Goal: Find specific page/section: Find specific page/section

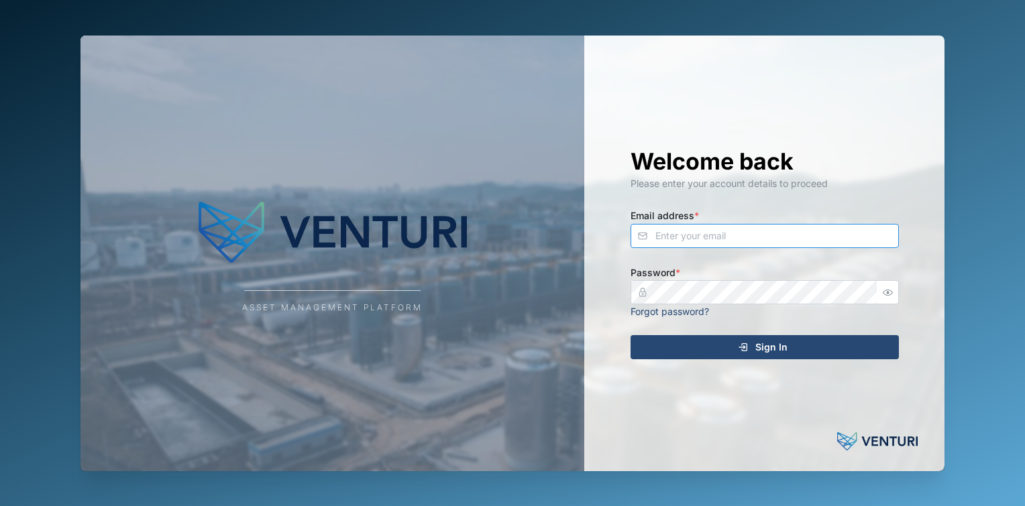
type input "fe-test-admin@venturi.io"
click at [787, 353] on div "Sign In" at bounding box center [762, 347] width 247 height 23
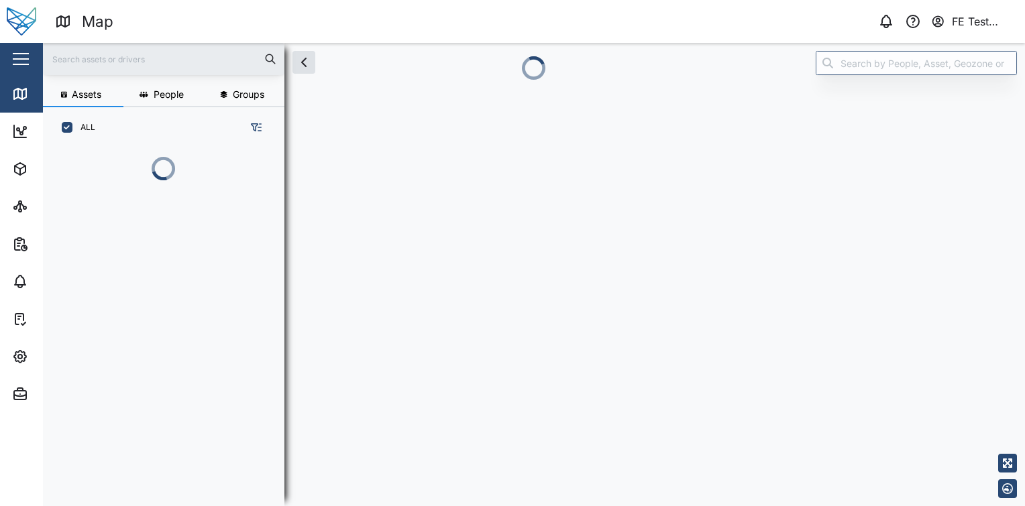
scroll to position [284, 209]
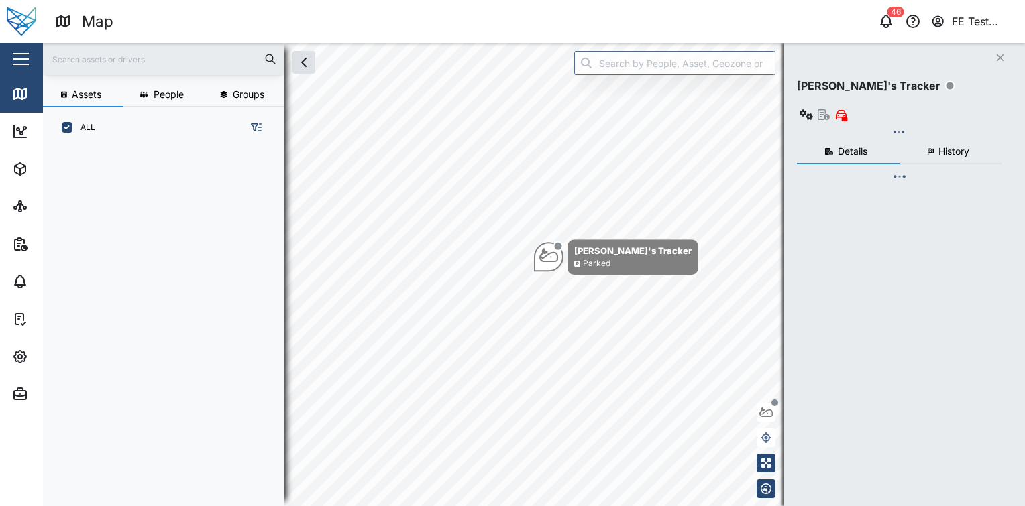
click at [32, 64] on div "Close" at bounding box center [87, 59] width 174 height 32
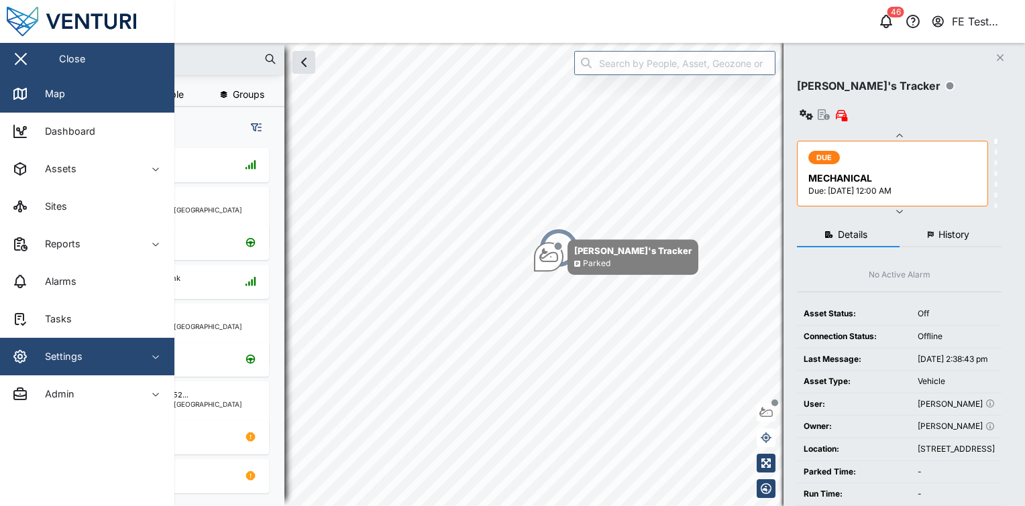
click at [105, 366] on span "Settings" at bounding box center [73, 357] width 122 height 38
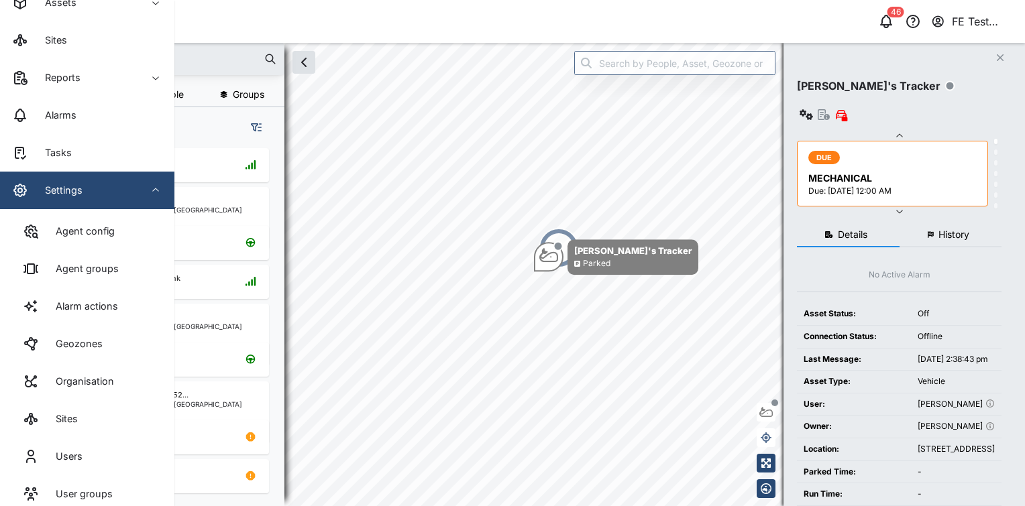
scroll to position [221, 0]
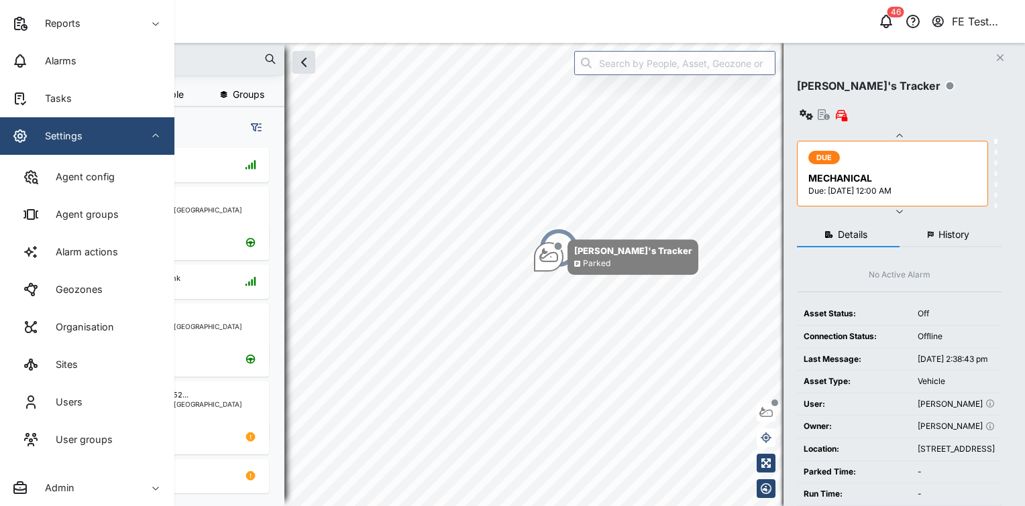
click at [93, 125] on span "Settings" at bounding box center [73, 136] width 122 height 38
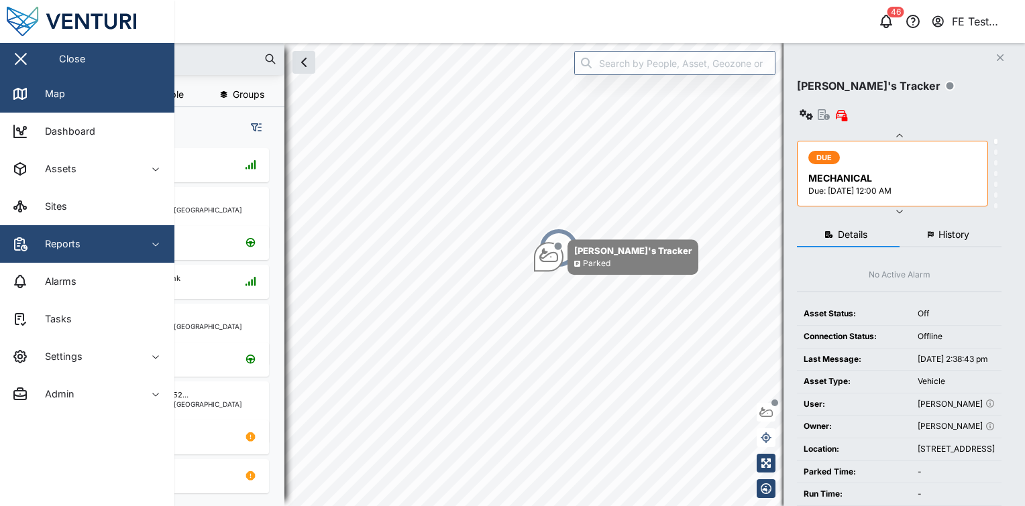
click at [103, 231] on span "Reports" at bounding box center [73, 244] width 122 height 38
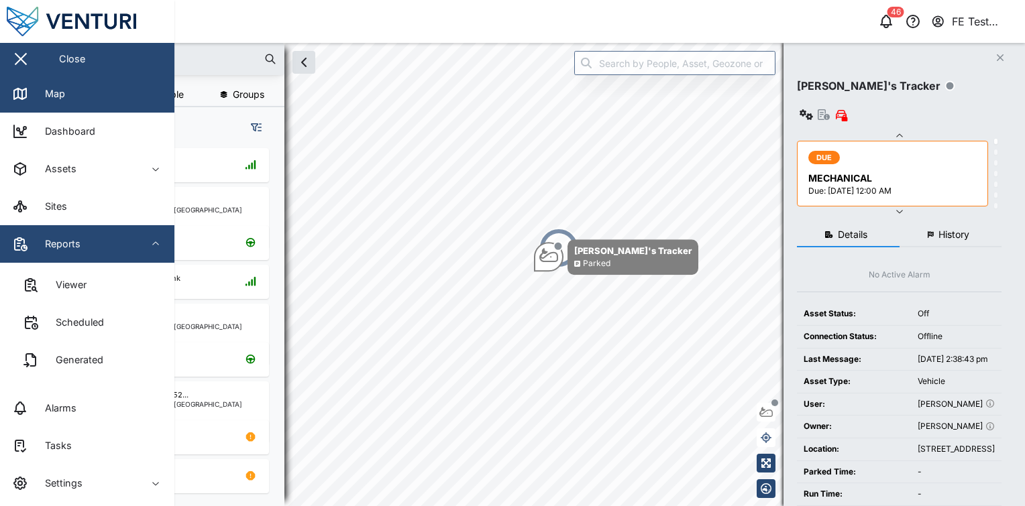
click at [103, 231] on span "Reports" at bounding box center [73, 244] width 122 height 38
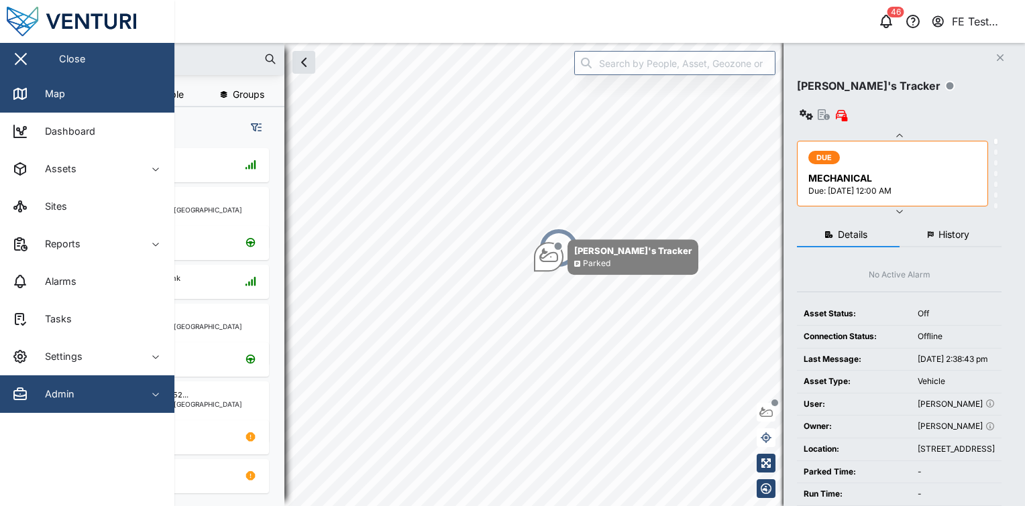
click at [131, 389] on div "Admin" at bounding box center [73, 394] width 122 height 16
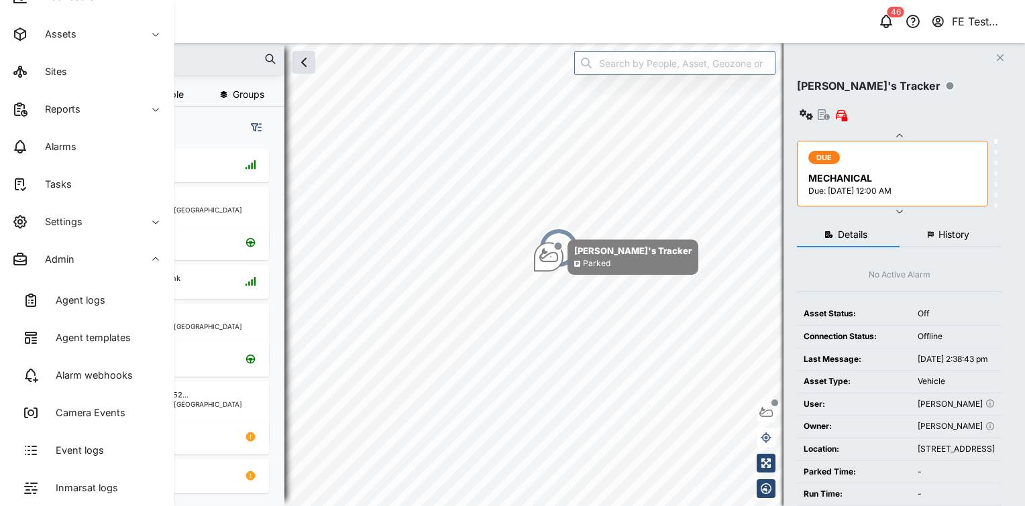
scroll to position [119, 0]
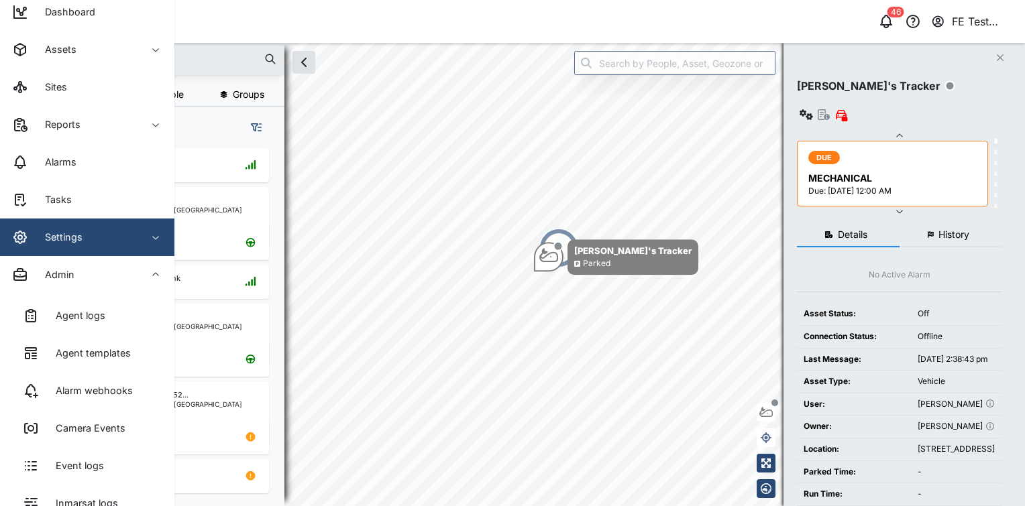
click at [130, 241] on div "Settings" at bounding box center [73, 237] width 122 height 16
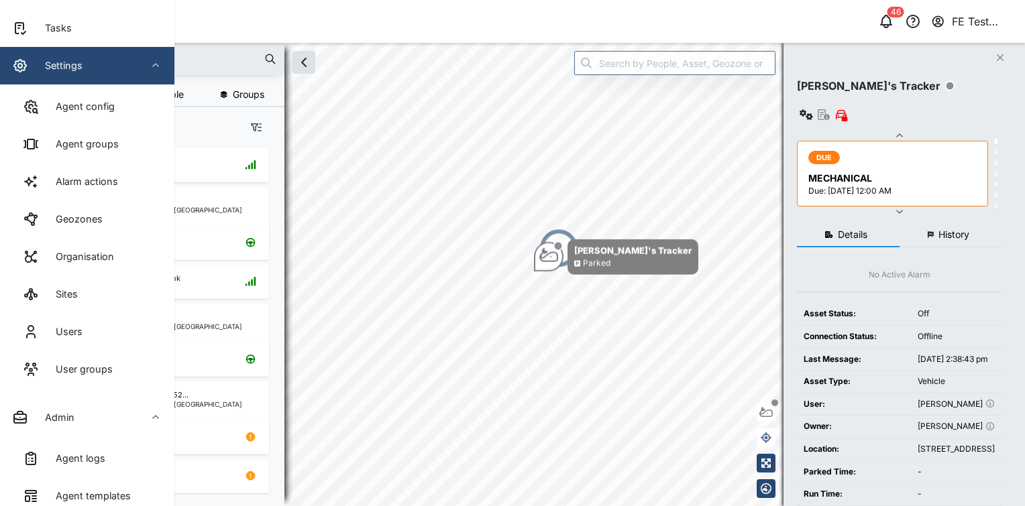
scroll to position [0, 0]
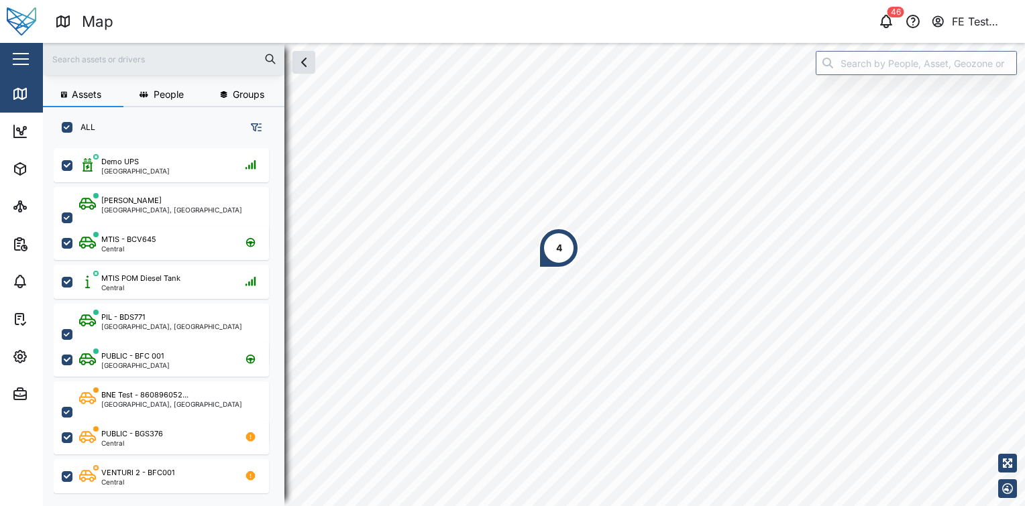
click at [26, 68] on button "button" at bounding box center [20, 59] width 23 height 23
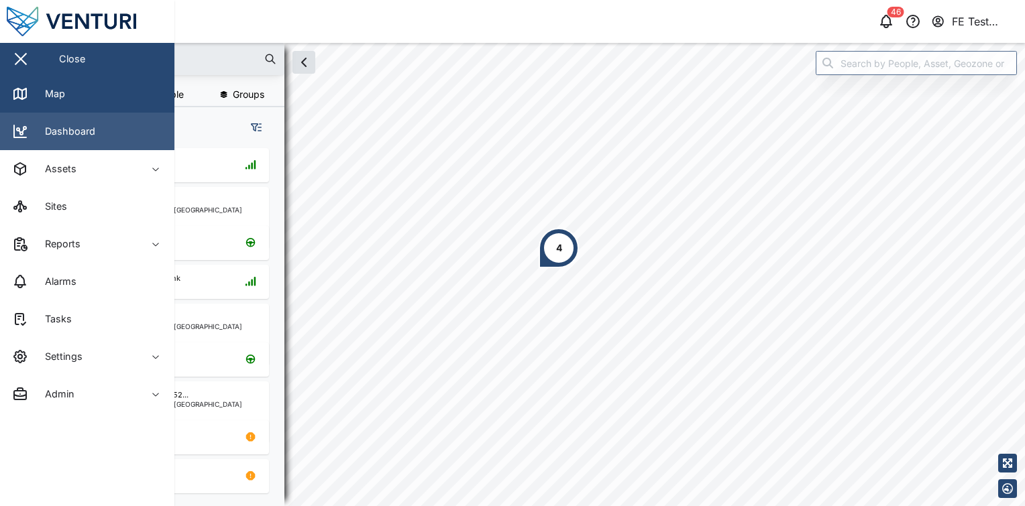
click at [85, 142] on link "Dashboard" at bounding box center [87, 132] width 174 height 38
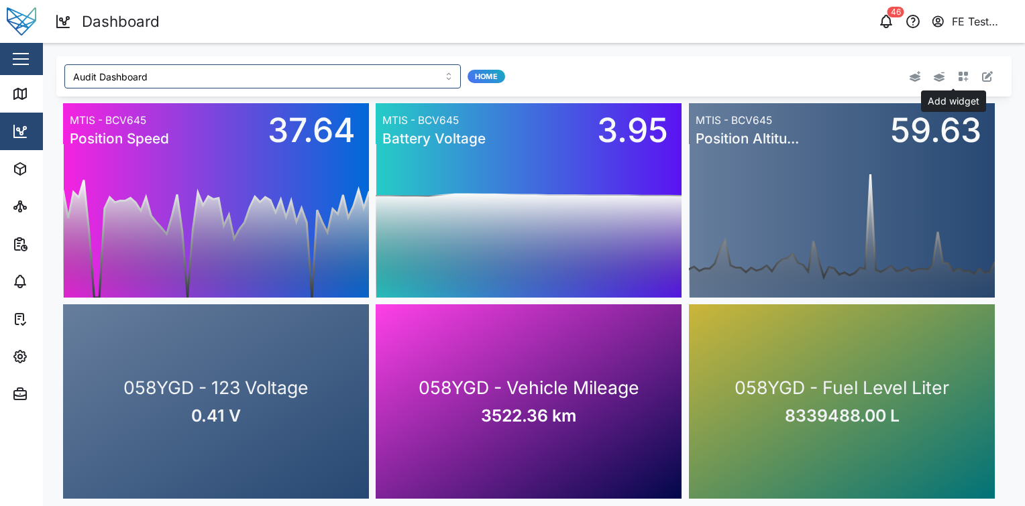
click at [958, 76] on icon "button" at bounding box center [963, 76] width 11 height 11
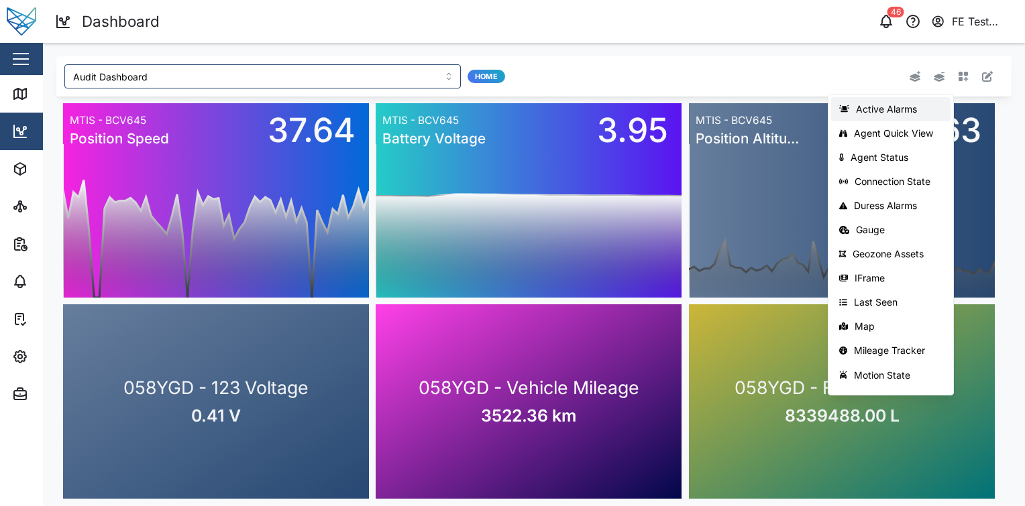
click at [904, 111] on div "Active Alarms" at bounding box center [899, 109] width 87 height 11
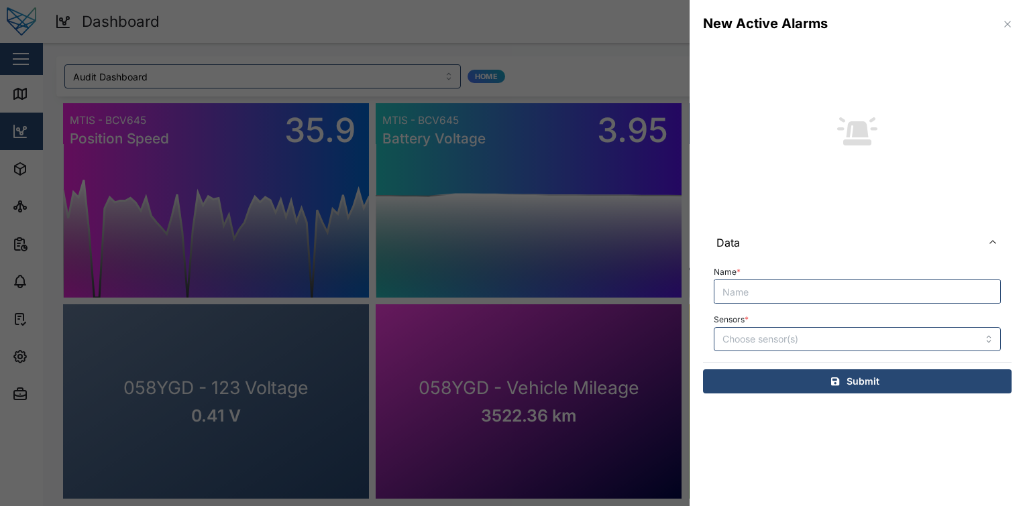
click at [343, 264] on div at bounding box center [512, 253] width 1025 height 506
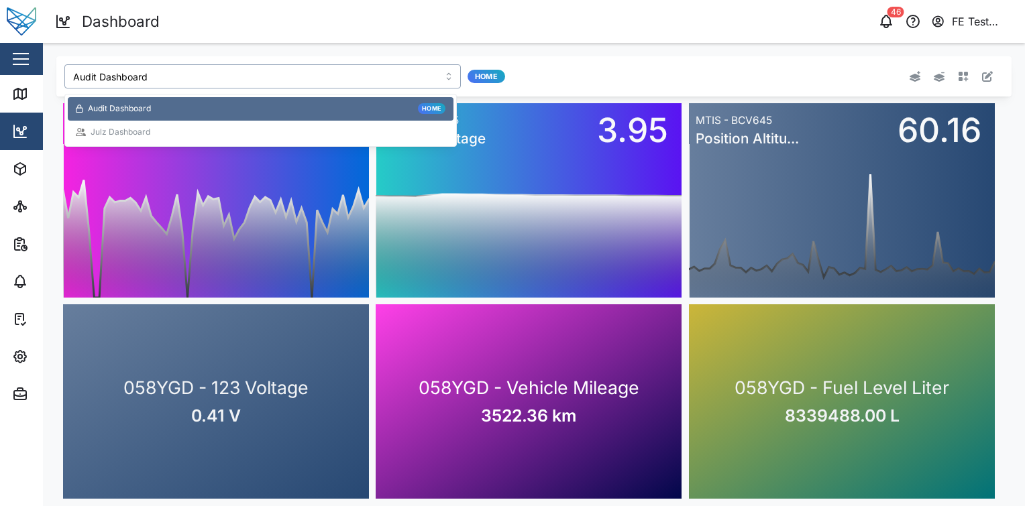
click at [288, 70] on input "Audit Dashboard" at bounding box center [262, 76] width 396 height 24
click at [211, 123] on div "Julz Dashboard" at bounding box center [261, 132] width 386 height 23
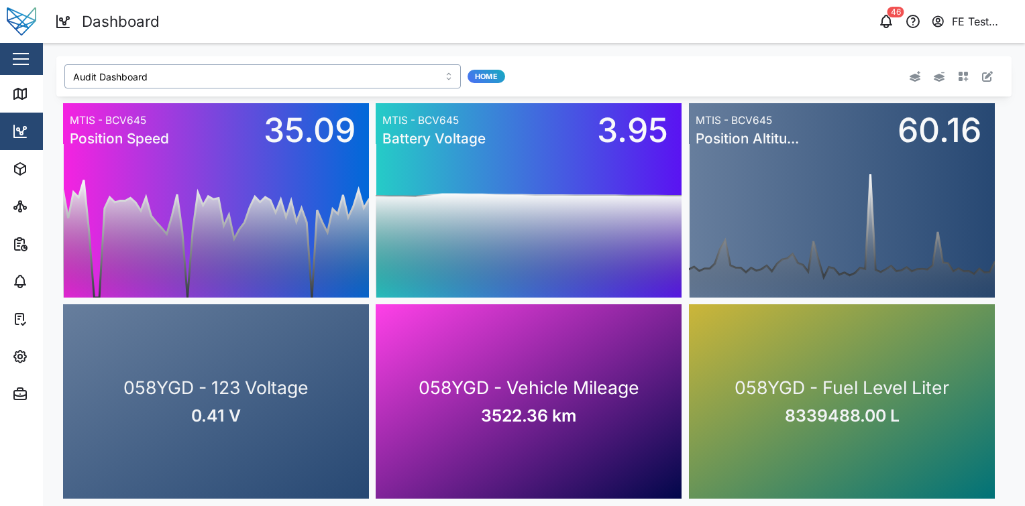
type input "Julz Dashboard"
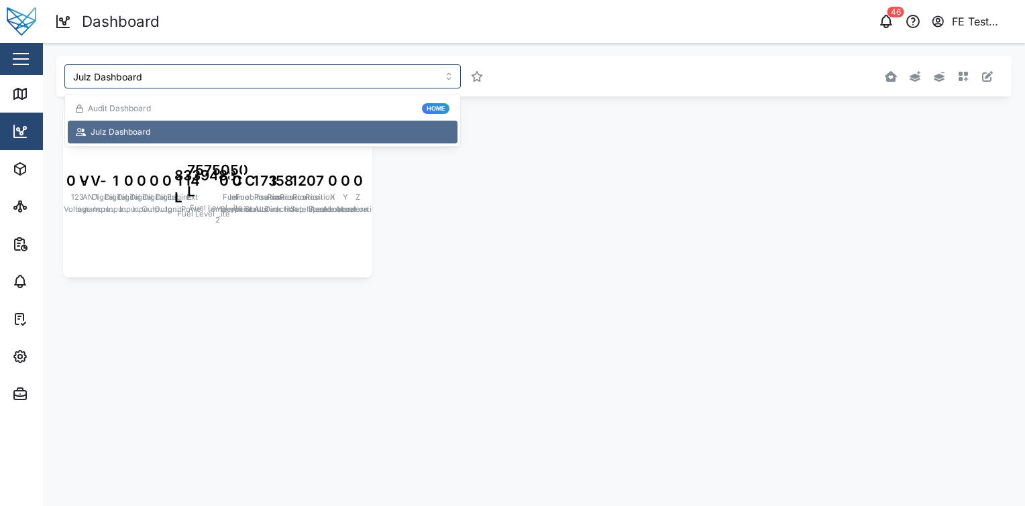
click at [421, 375] on main "Julz Dashboard 058YGD Last seen: 04/09/2025 08:15 0 V 123 Voltage - V AN 1 Inst…" at bounding box center [534, 275] width 982 height 464
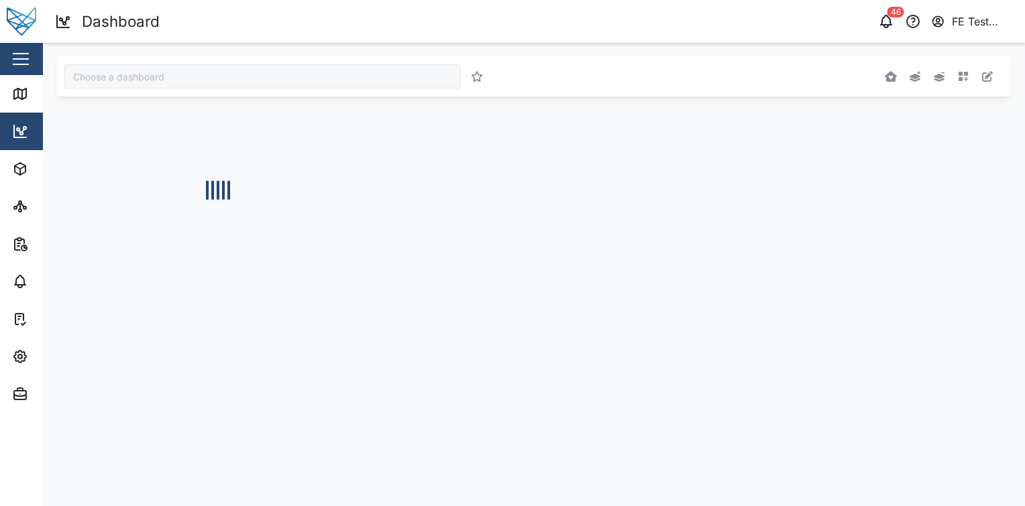
type input "Julz Dashboard"
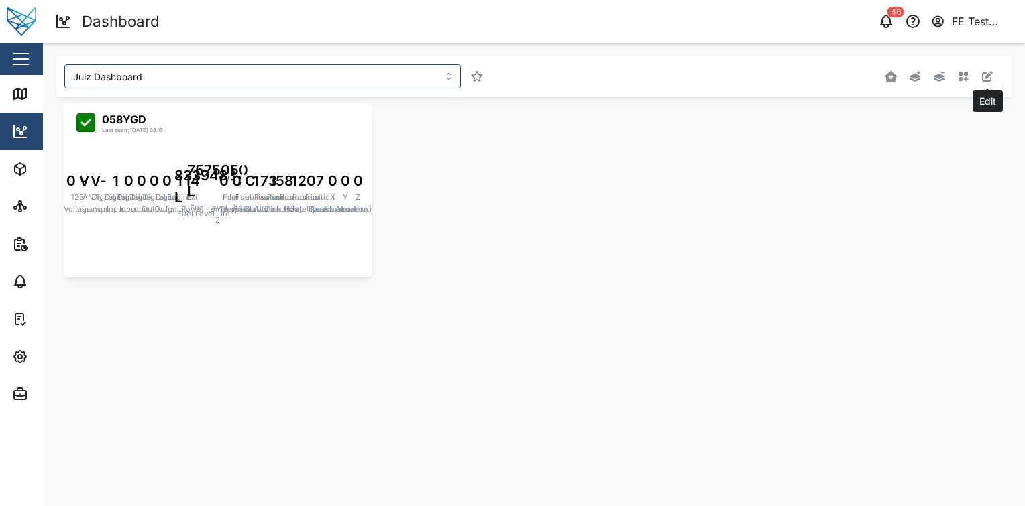
click at [990, 78] on icon "button" at bounding box center [987, 76] width 11 height 11
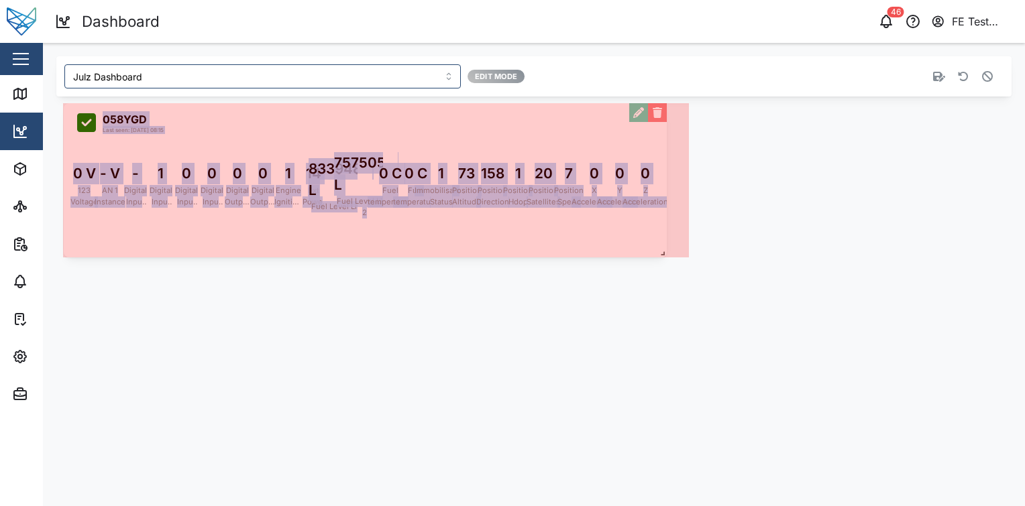
drag, startPoint x: 369, startPoint y: 268, endPoint x: 671, endPoint y: 255, distance: 302.2
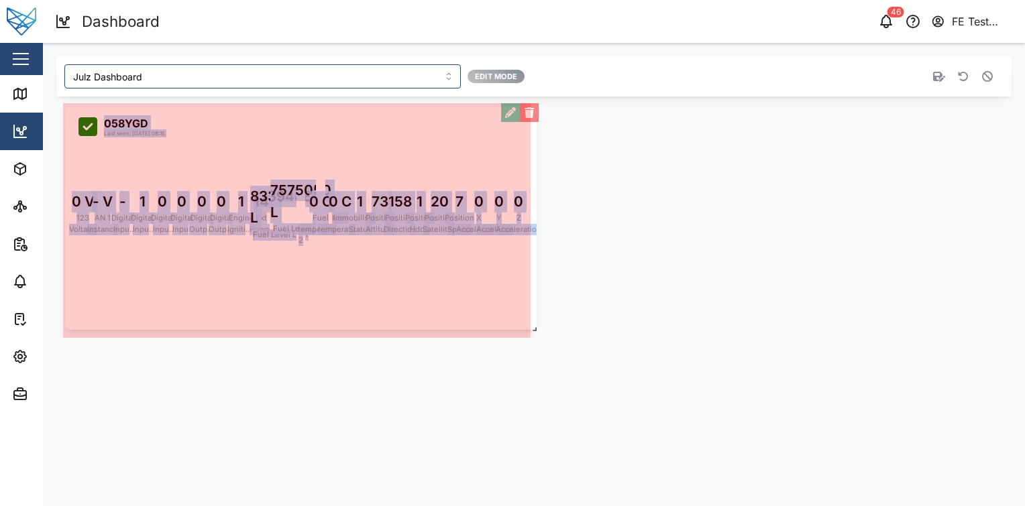
drag, startPoint x: 687, startPoint y: 248, endPoint x: 537, endPoint y: 324, distance: 168.3
click at [537, 324] on span at bounding box center [531, 326] width 13 height 13
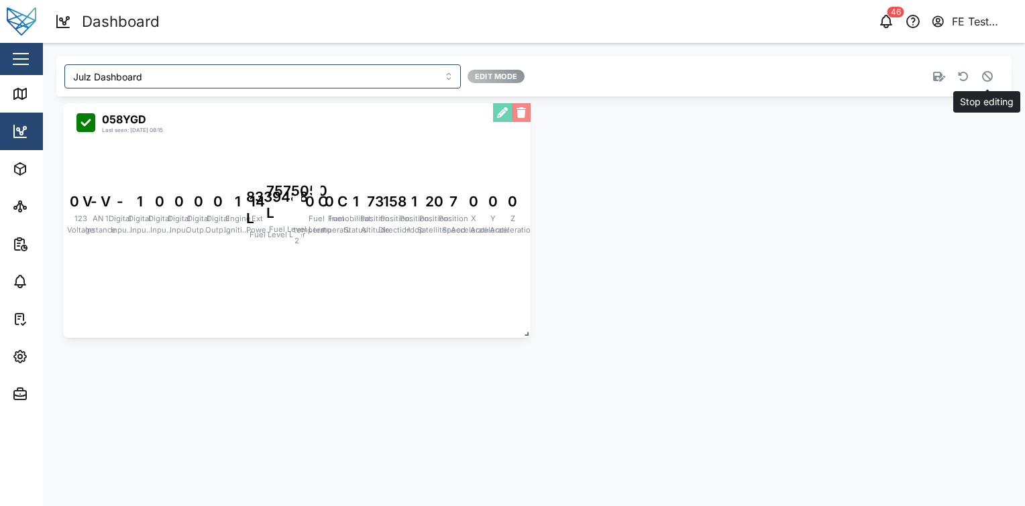
click at [978, 79] on button "button" at bounding box center [987, 76] width 19 height 19
click at [7, 50] on div "Close" at bounding box center [87, 59] width 174 height 32
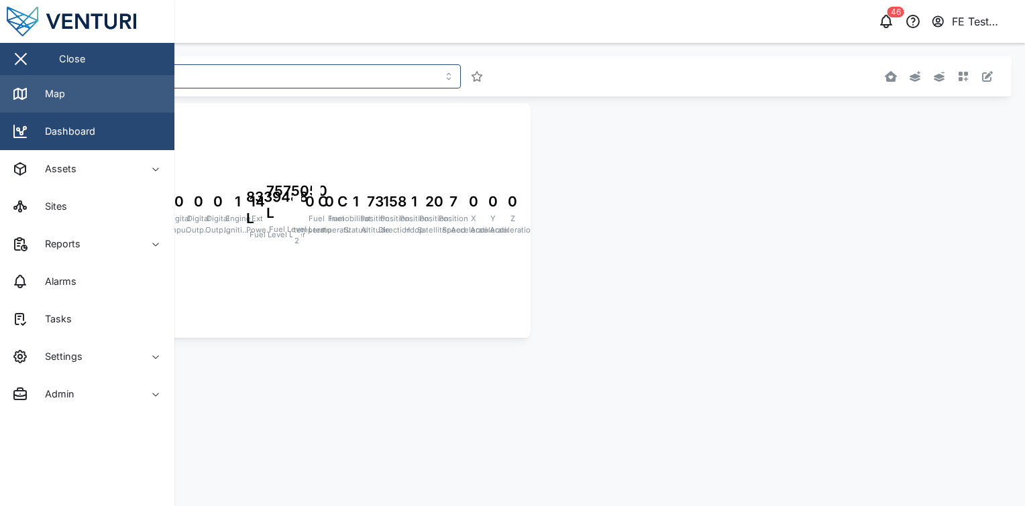
click at [119, 80] on link "Map" at bounding box center [87, 94] width 174 height 38
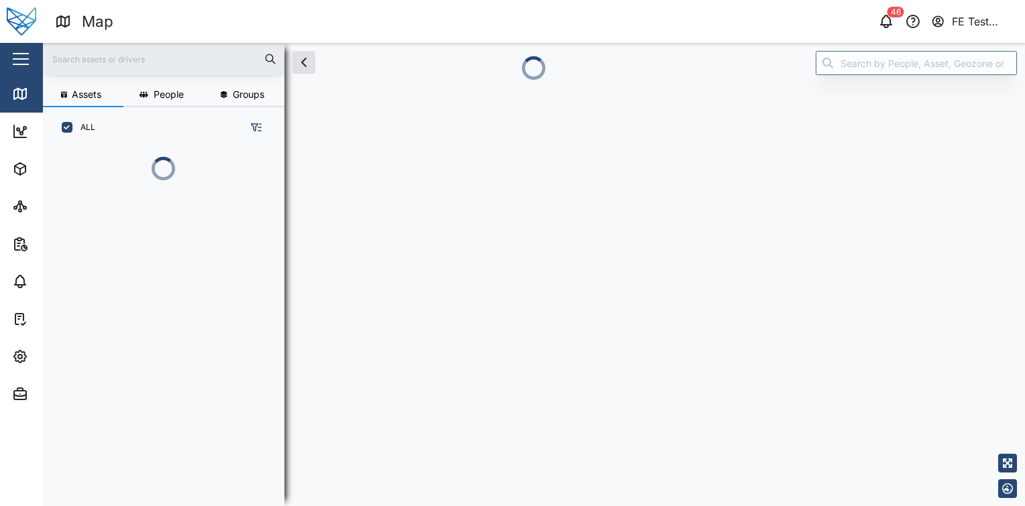
scroll to position [341, 209]
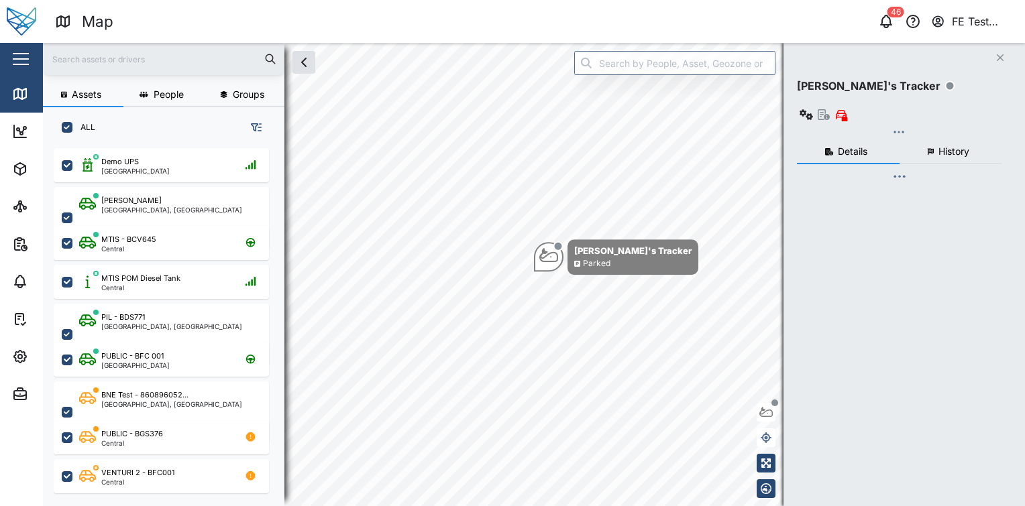
checkbox input "true"
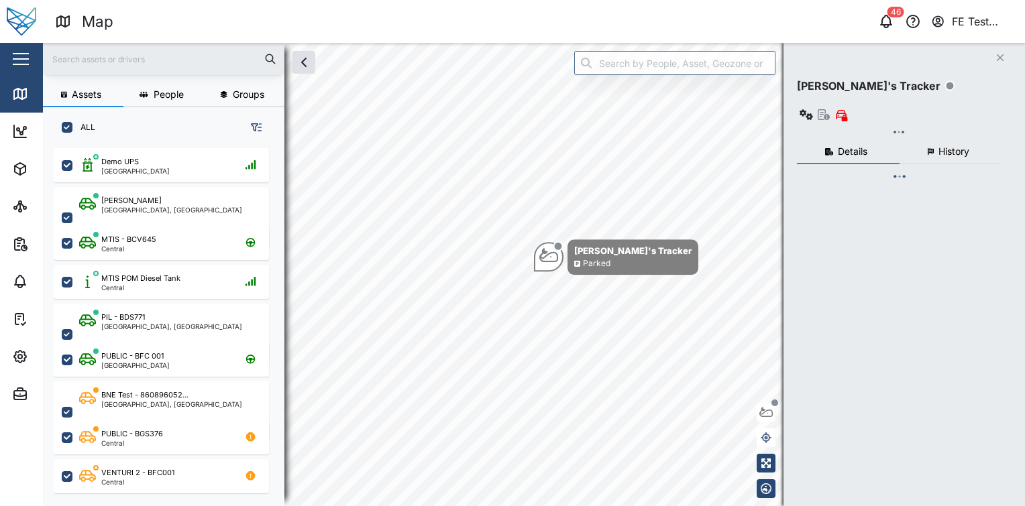
checkbox input "true"
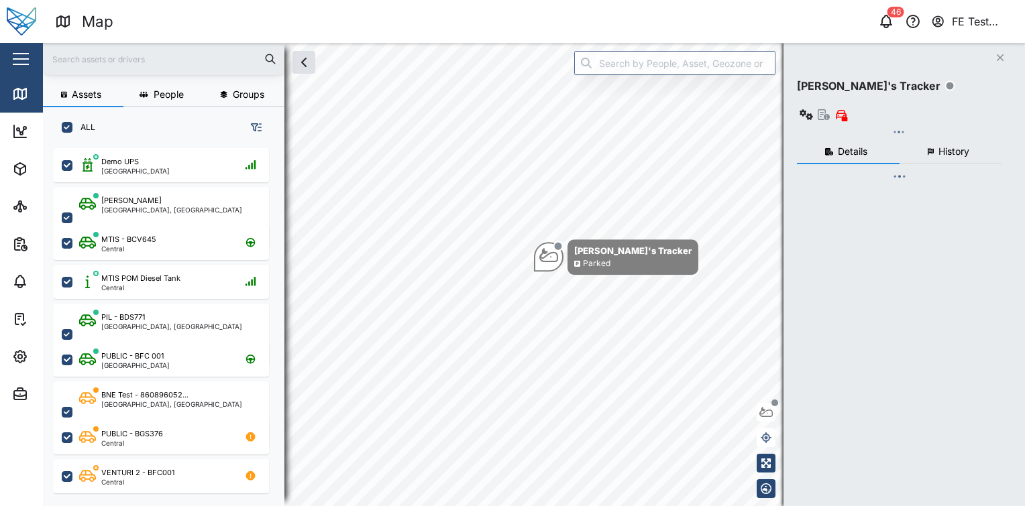
checkbox input "true"
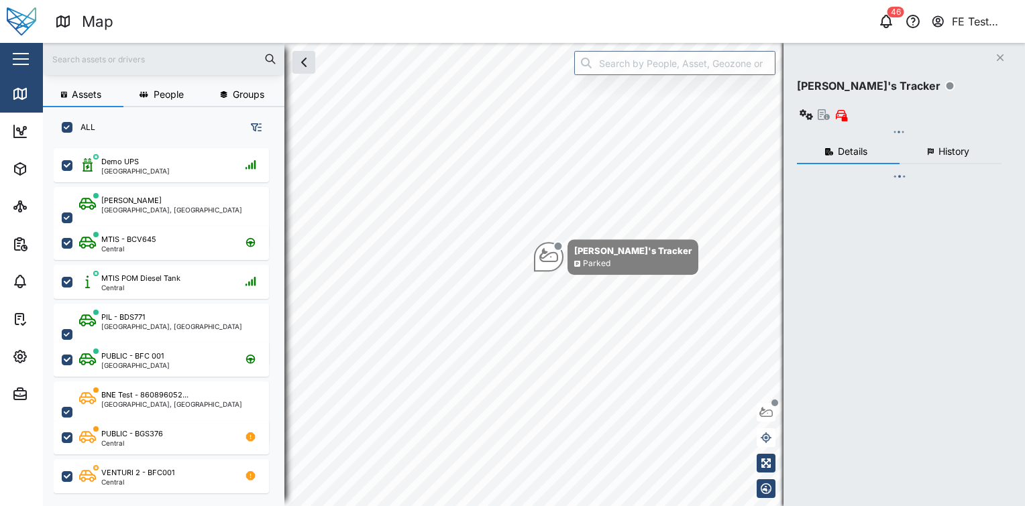
checkbox input "true"
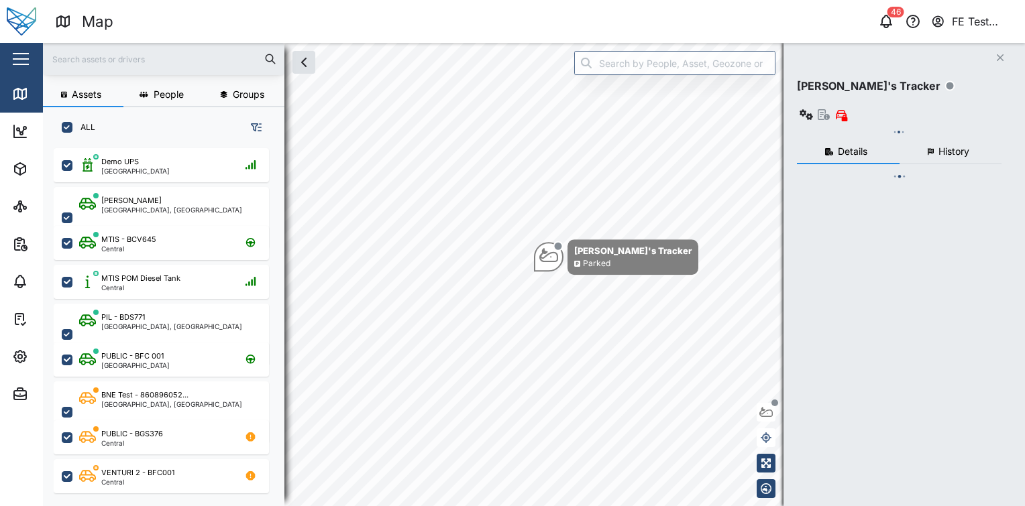
checkbox input "true"
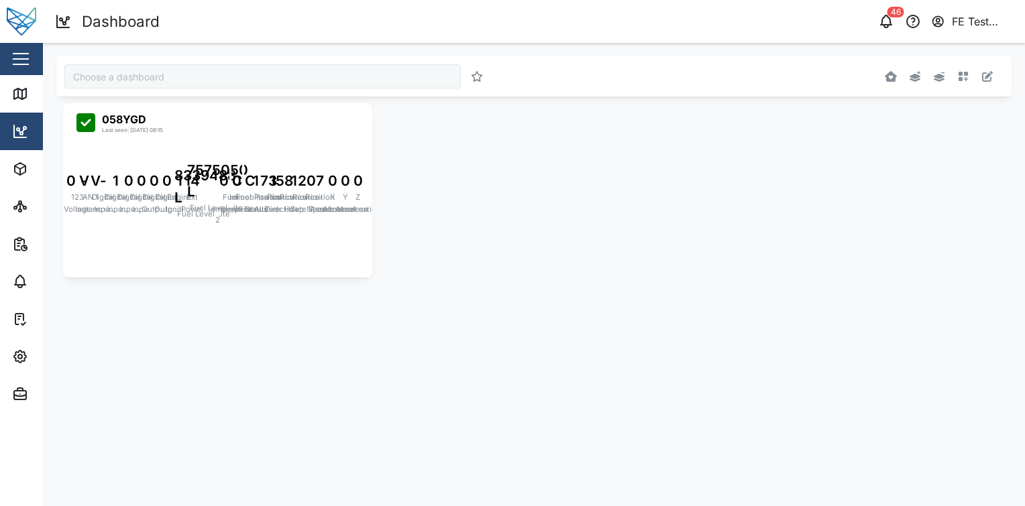
type input "Julz Dashboard"
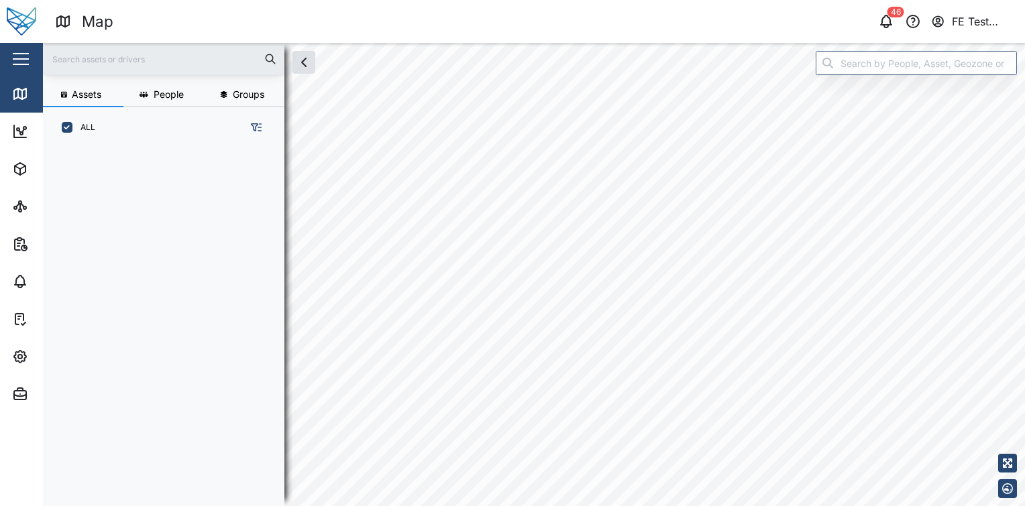
scroll to position [341, 209]
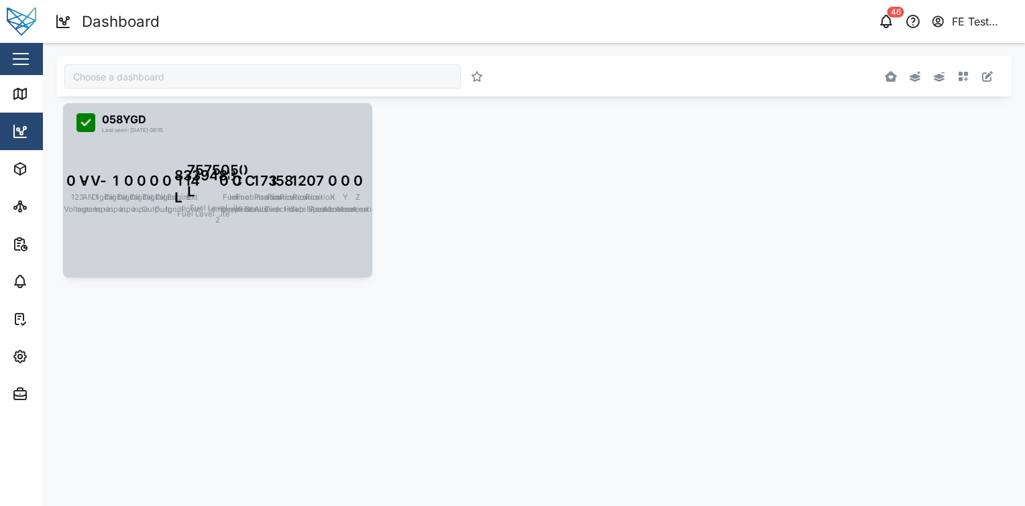
type input "Julz Dashboard"
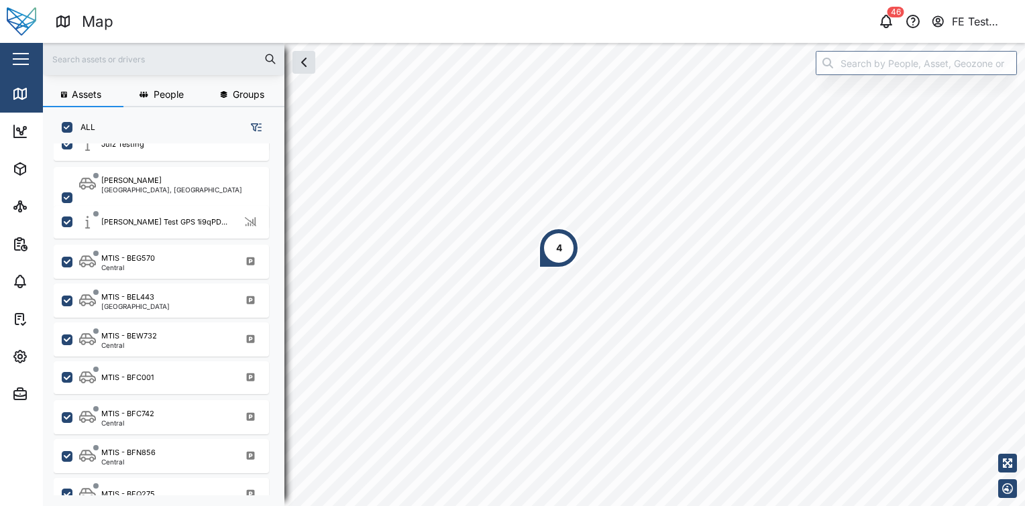
scroll to position [1308, 0]
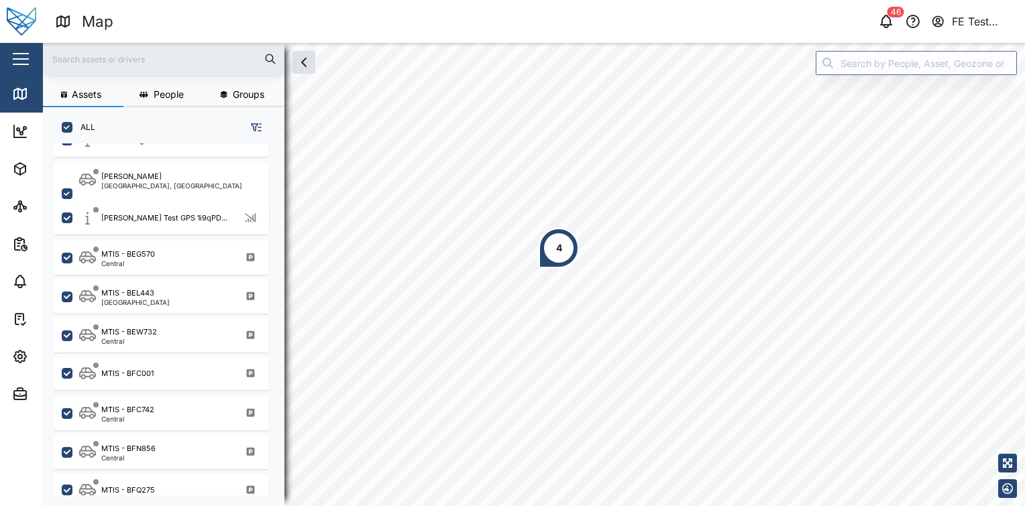
click at [30, 64] on button "button" at bounding box center [20, 59] width 23 height 23
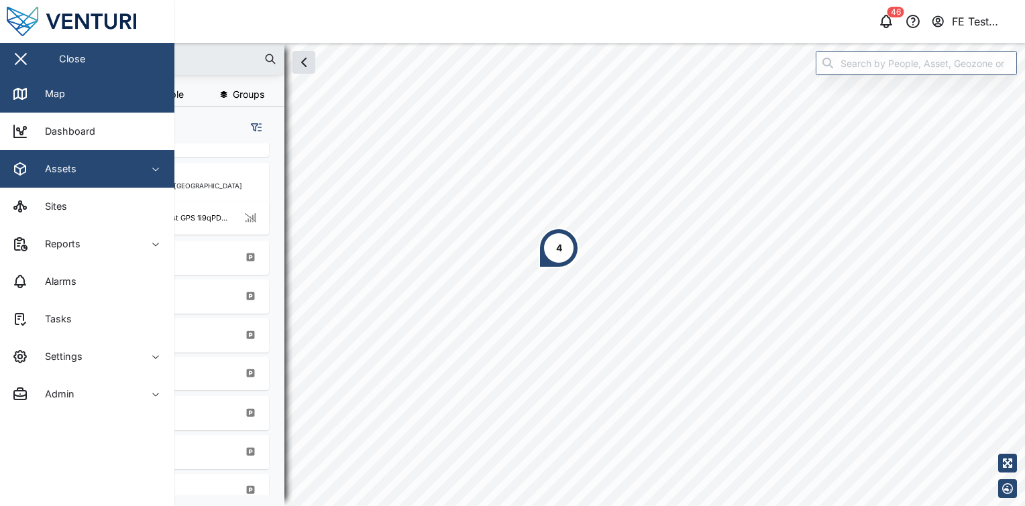
click at [100, 160] on span "Assets" at bounding box center [73, 169] width 122 height 38
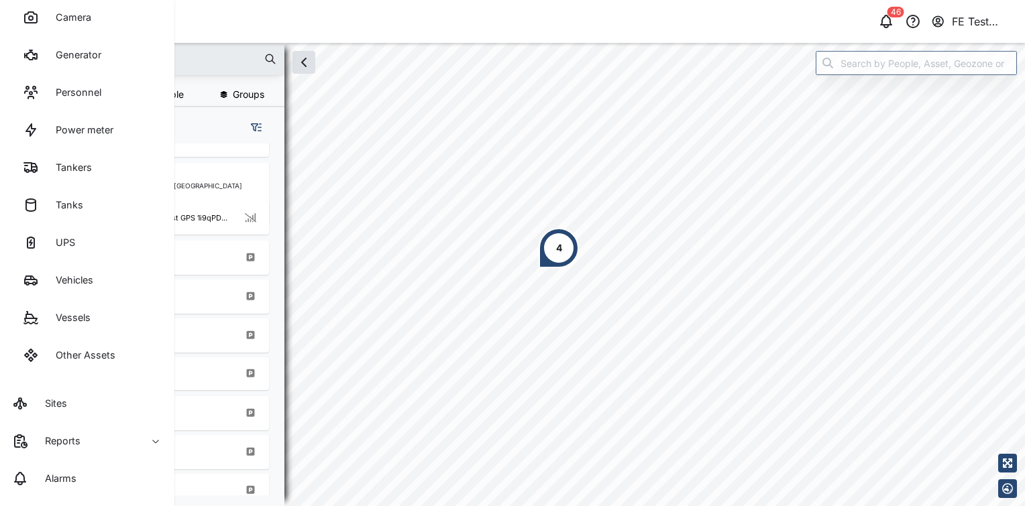
scroll to position [231, 0]
